Goal: Transaction & Acquisition: Purchase product/service

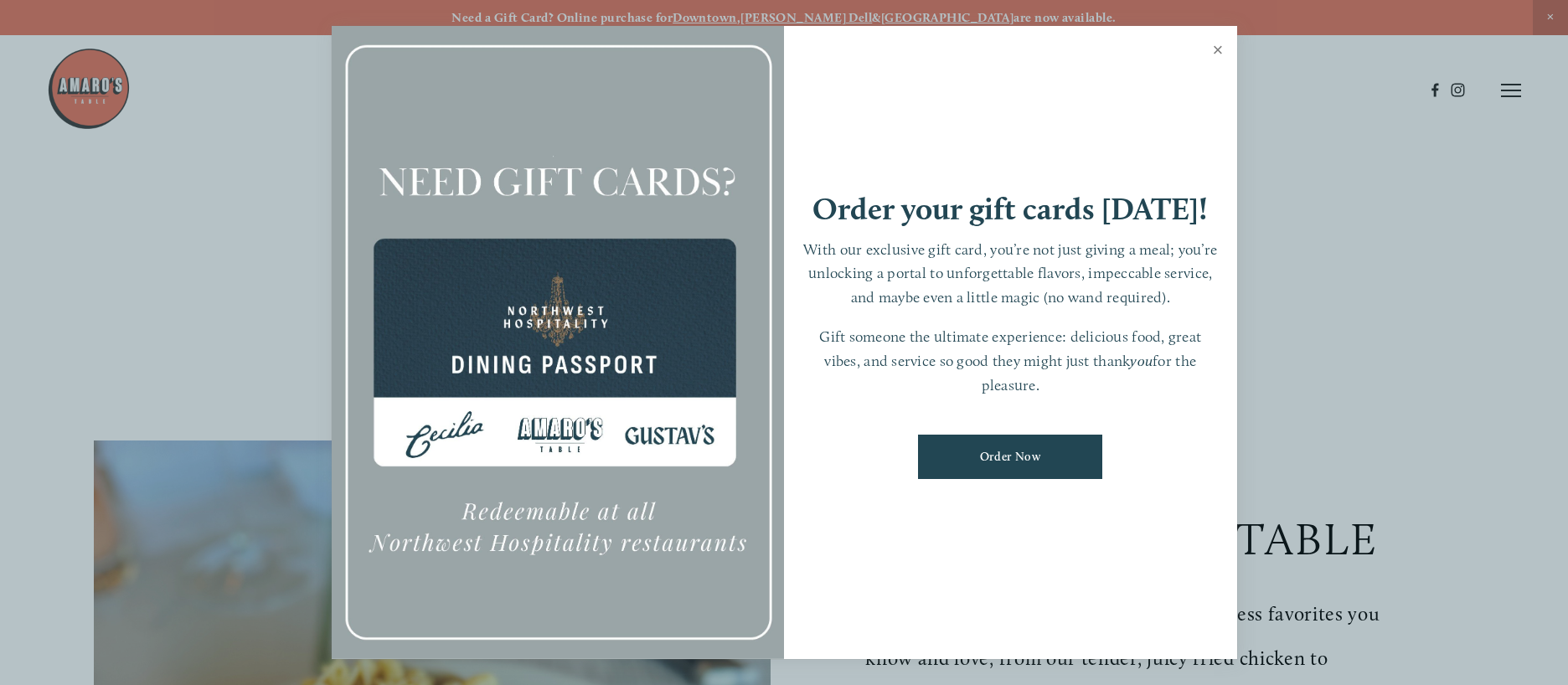
click at [1204, 47] on link "Close" at bounding box center [1218, 52] width 33 height 47
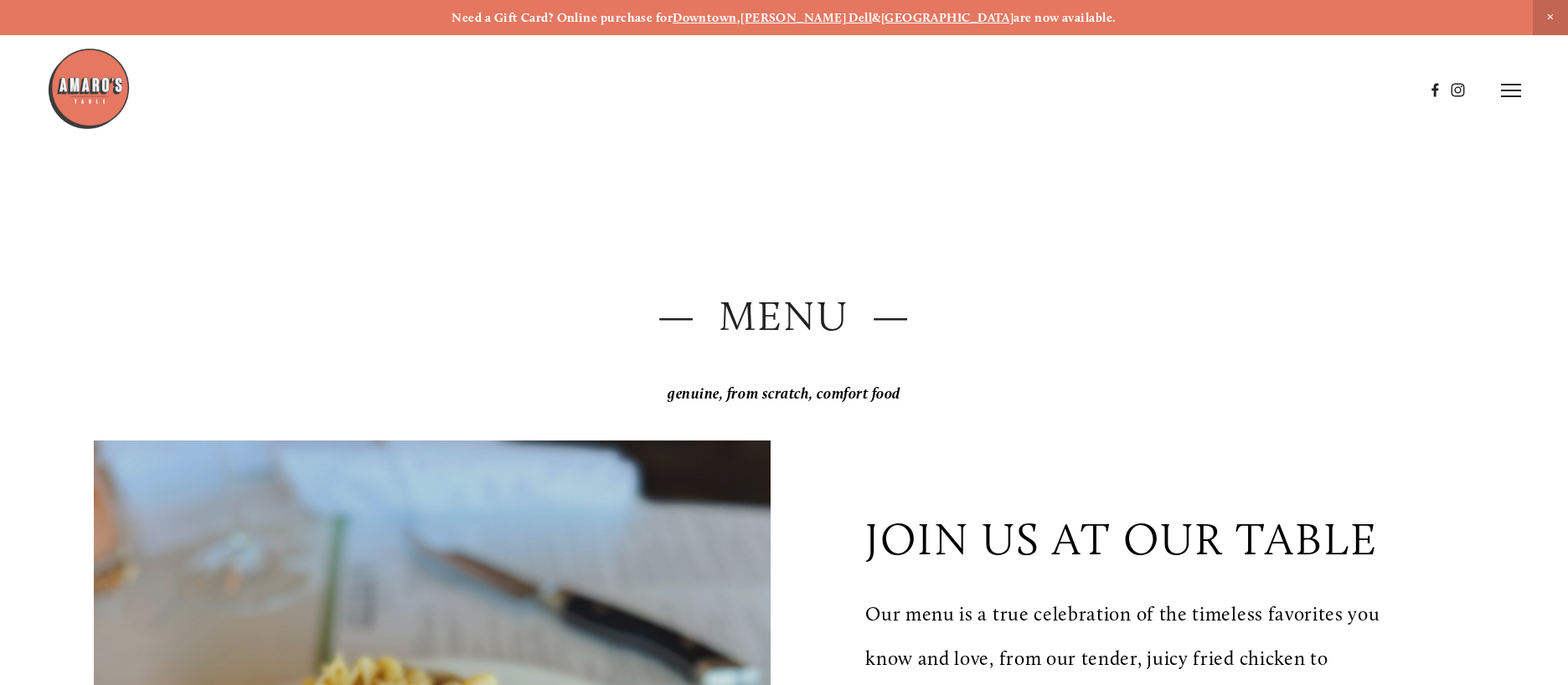
click at [1515, 91] on icon at bounding box center [1511, 90] width 20 height 15
click at [1225, 92] on span "Order Now" at bounding box center [1228, 90] width 65 height 16
click at [1515, 89] on icon at bounding box center [1511, 90] width 20 height 15
click at [1119, 85] on header "Menu Order Now Visit Gallery 0" at bounding box center [784, 90] width 1568 height 181
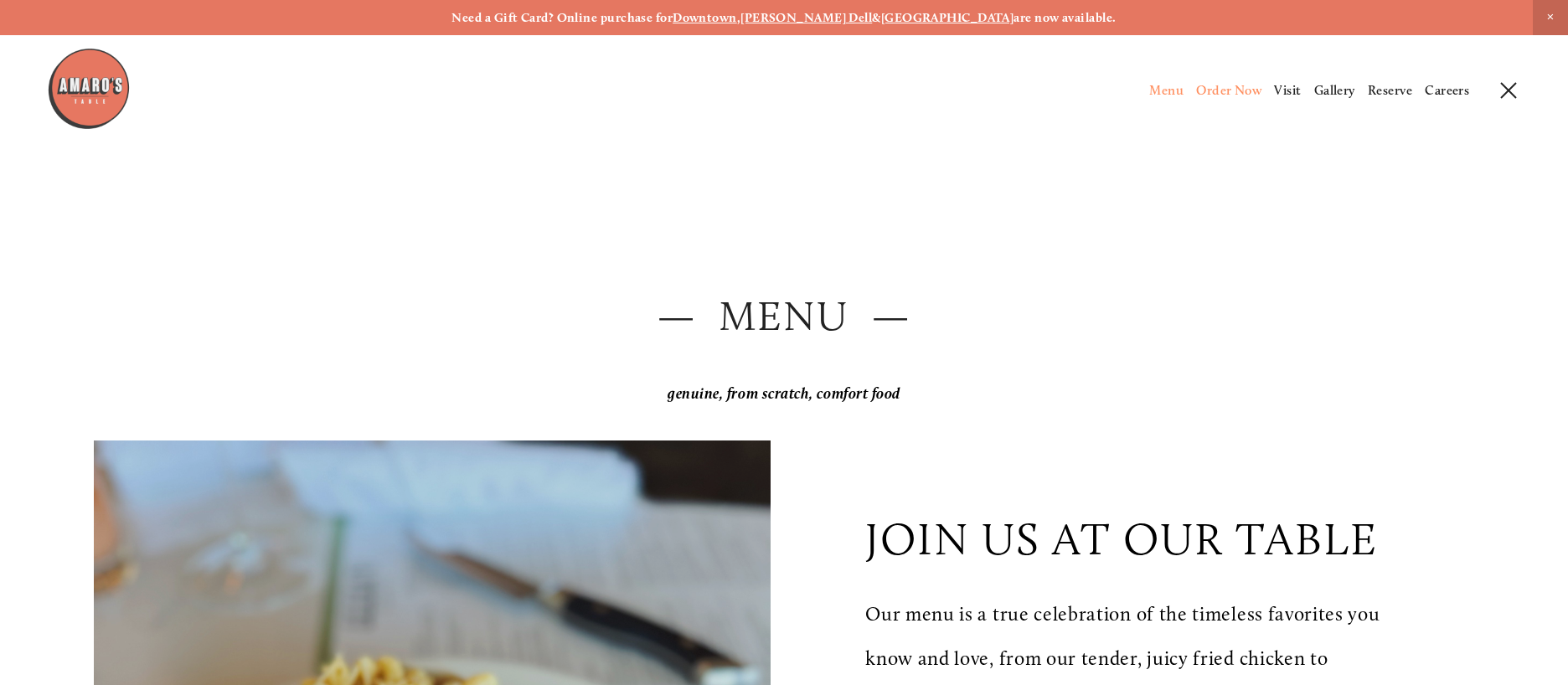
click at [1151, 91] on span "Menu" at bounding box center [1166, 90] width 34 height 16
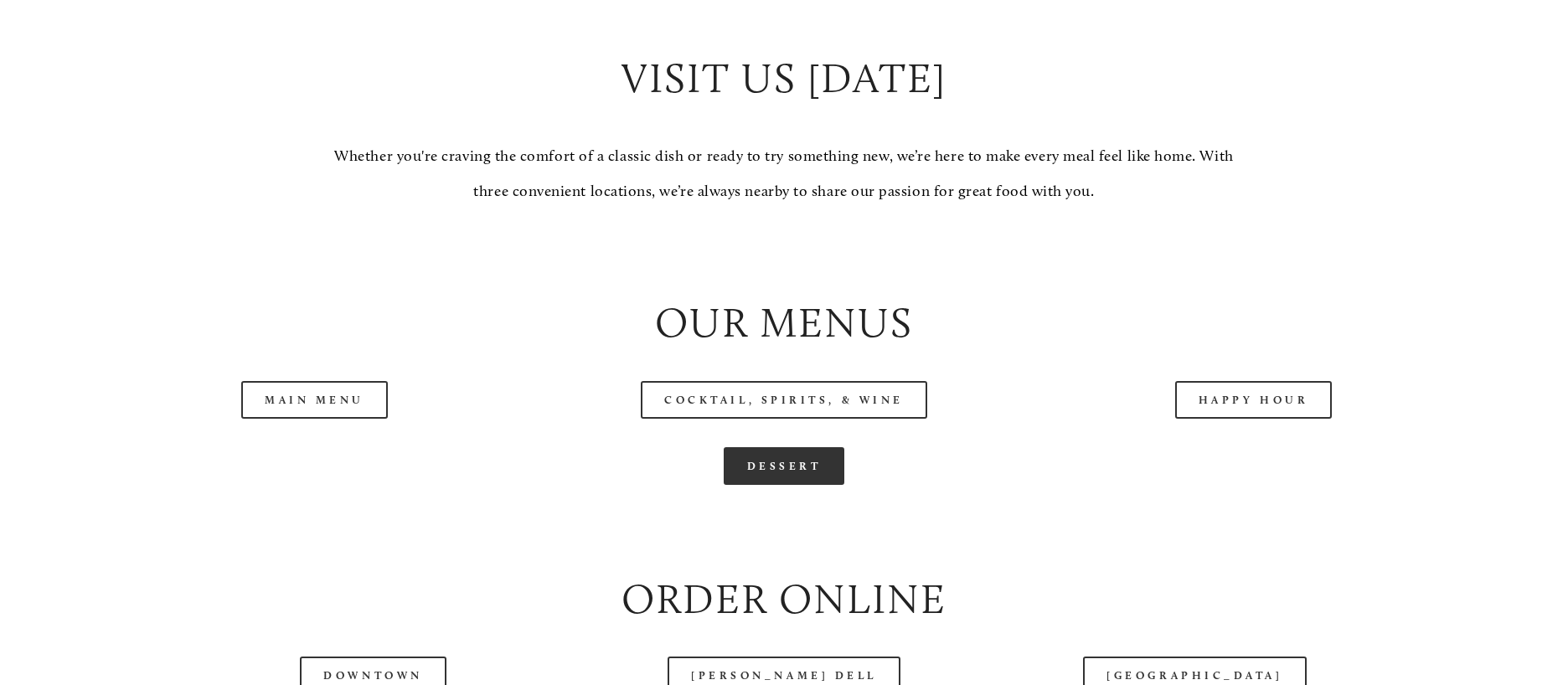
scroll to position [1814, 0]
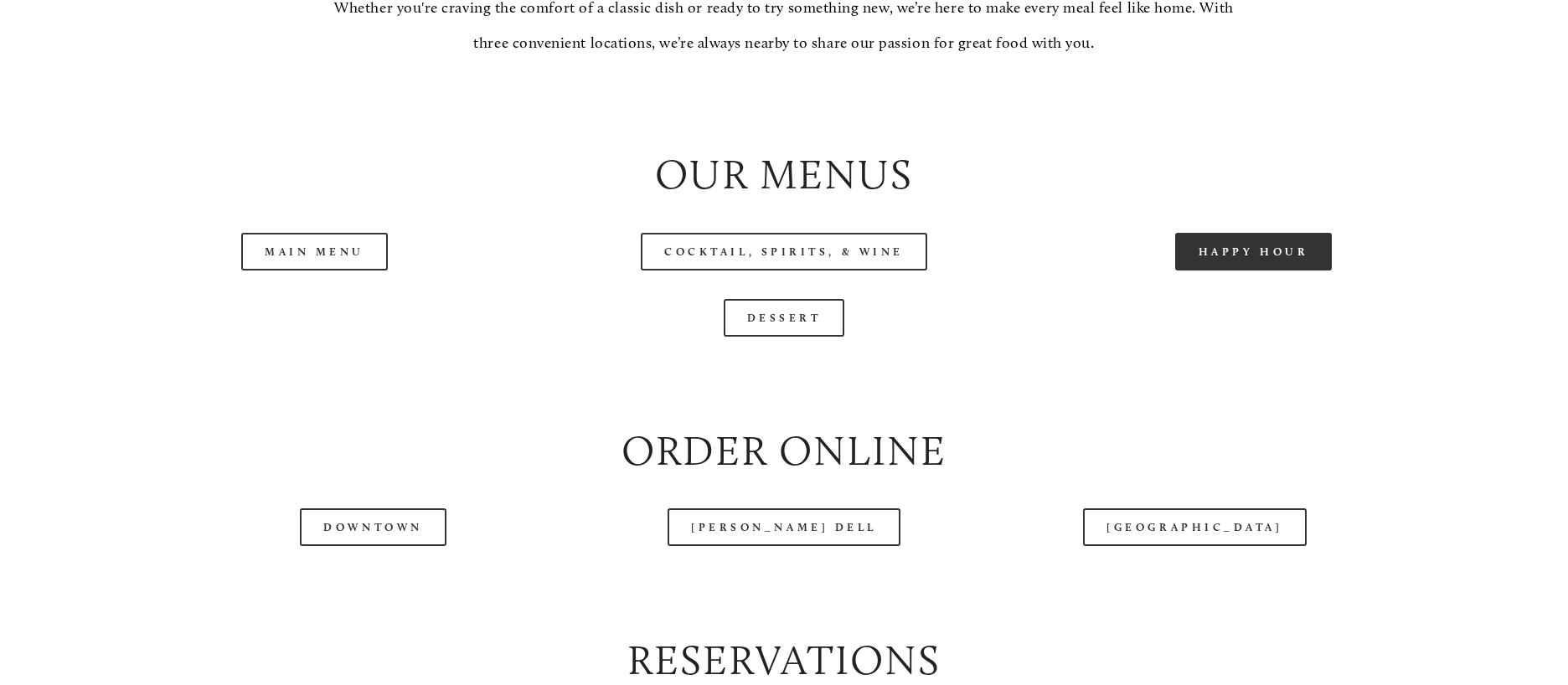
click at [1289, 270] on link "Happy Hour" at bounding box center [1254, 251] width 157 height 38
